Goal: Information Seeking & Learning: Learn about a topic

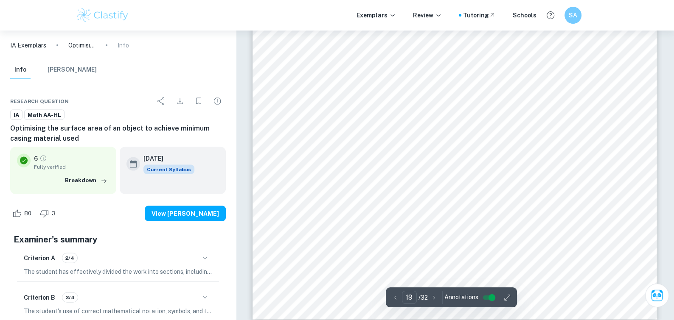
scroll to position [10733, 0]
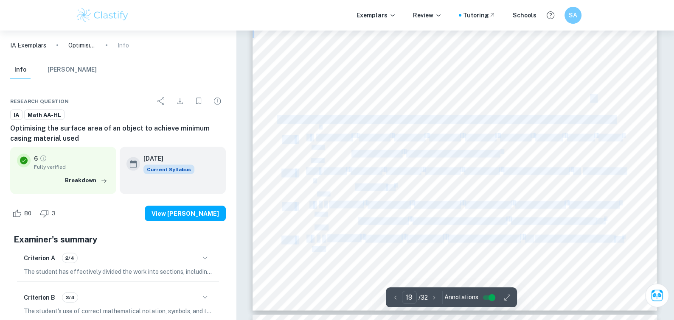
drag, startPoint x: 543, startPoint y: 98, endPoint x: 596, endPoint y: 101, distance: 52.3
click at [596, 101] on div "19 The bottle was modelled using GeoGebra and Desmos, where plots were plotted …" at bounding box center [454, 25] width 404 height 572
click at [595, 101] on span "𝑤ℎ𝑒𝑟𝑒 𝑏, 𝑎 ∈ 𝑅" at bounding box center [569, 99] width 51 height 8
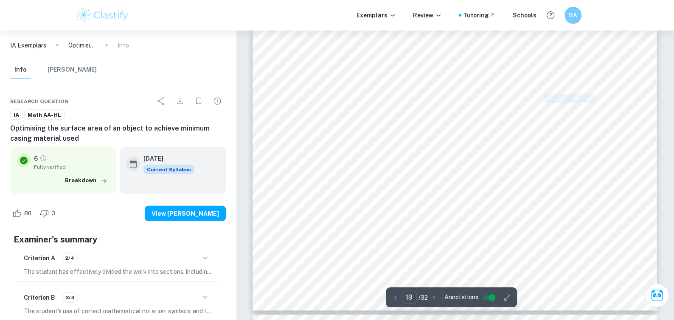
drag, startPoint x: 597, startPoint y: 99, endPoint x: 546, endPoint y: 95, distance: 50.7
click at [546, 95] on span "𝑤ℎ𝑒𝑟𝑒 𝑏, 𝑎 ∈ 𝑅" at bounding box center [569, 99] width 51 height 8
click at [523, 74] on div "19 The bottle was modelled using GeoGebra and Desmos, where plots were plotted …" at bounding box center [454, 25] width 404 height 572
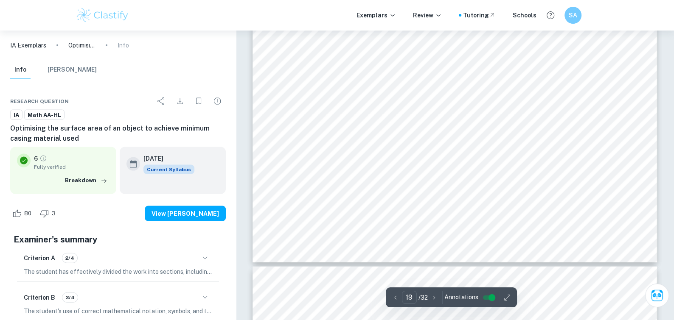
scroll to position [10776, 0]
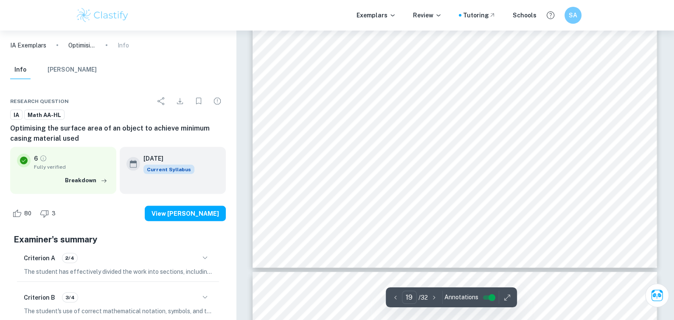
drag, startPoint x: 284, startPoint y: 57, endPoint x: 369, endPoint y: 121, distance: 106.3
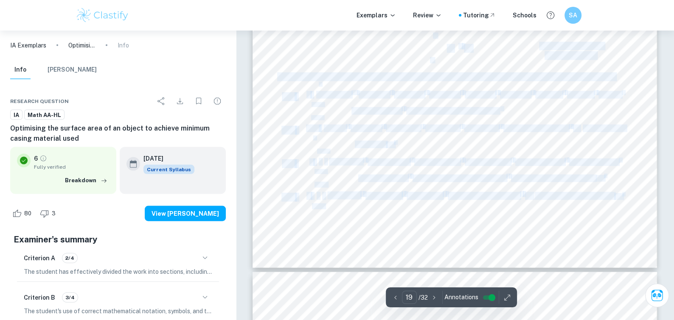
drag, startPoint x: 382, startPoint y: 42, endPoint x: 467, endPoint y: 55, distance: 85.7
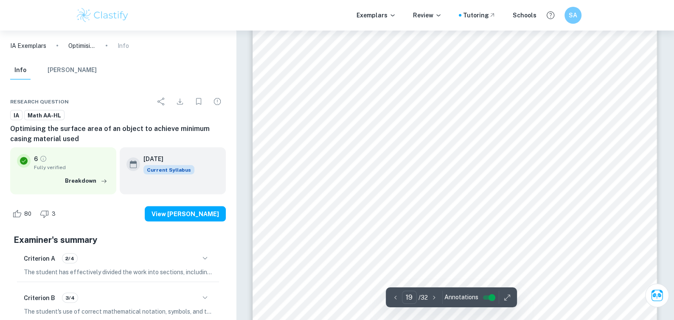
scroll to position [10586, 0]
click at [325, 250] on div "19 The bottle was modelled using GeoGebra and Desmos, where plots were plotted …" at bounding box center [454, 172] width 404 height 572
drag, startPoint x: 386, startPoint y: 243, endPoint x: 451, endPoint y: 243, distance: 65.7
click at [452, 242] on span "𝑉𝑜𝑙𝑢𝑚𝑒 = 𝜋 ∫[𝑓(𝑥)]" at bounding box center [418, 238] width 67 height 8
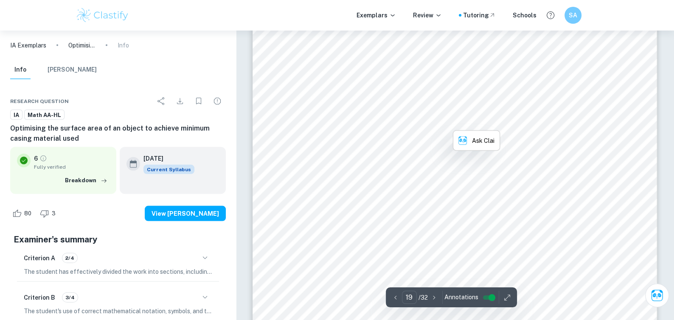
click at [430, 128] on div "19 The bottle was modelled using GeoGebra and Desmos, where plots were plotted …" at bounding box center [454, 55] width 404 height 572
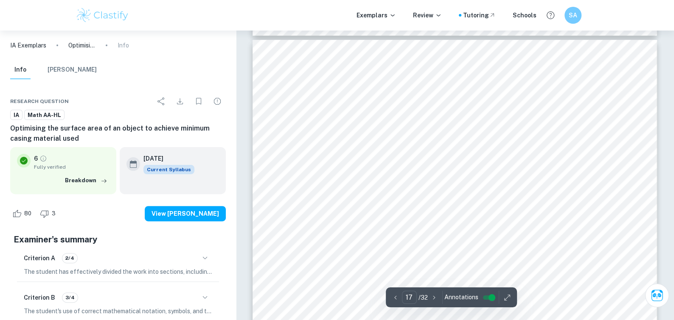
scroll to position [9231, 0]
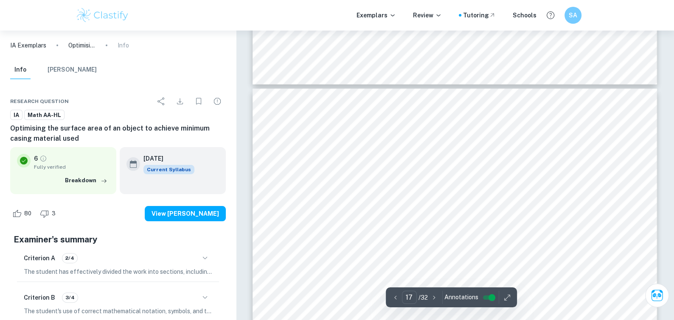
drag, startPoint x: 357, startPoint y: 145, endPoint x: 403, endPoint y: 154, distance: 47.4
